Goal: Use online tool/utility: Utilize a website feature to perform a specific function

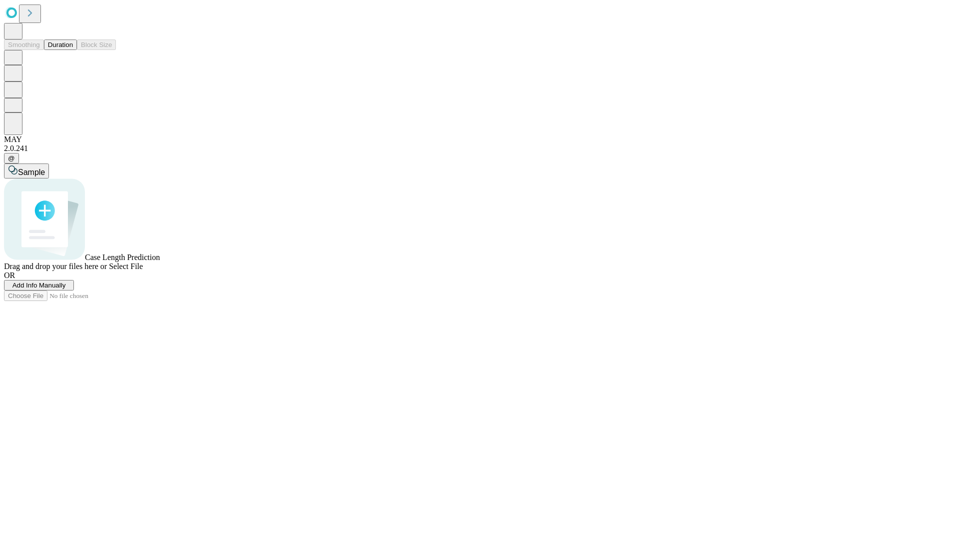
click at [73, 50] on button "Duration" at bounding box center [60, 44] width 33 height 10
click at [143, 270] on span "Select File" at bounding box center [126, 266] width 34 height 8
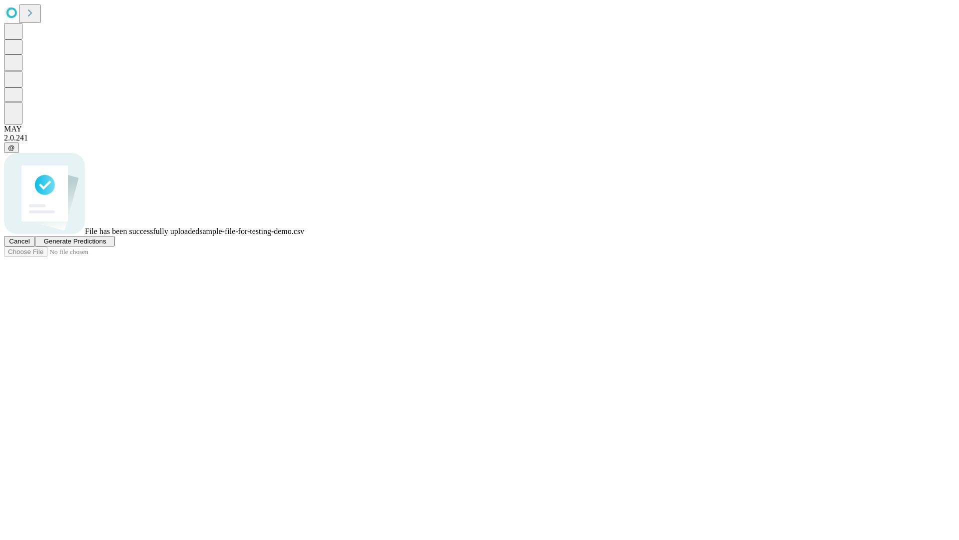
click at [106, 245] on span "Generate Predictions" at bounding box center [74, 240] width 62 height 7
